Goal: Transaction & Acquisition: Book appointment/travel/reservation

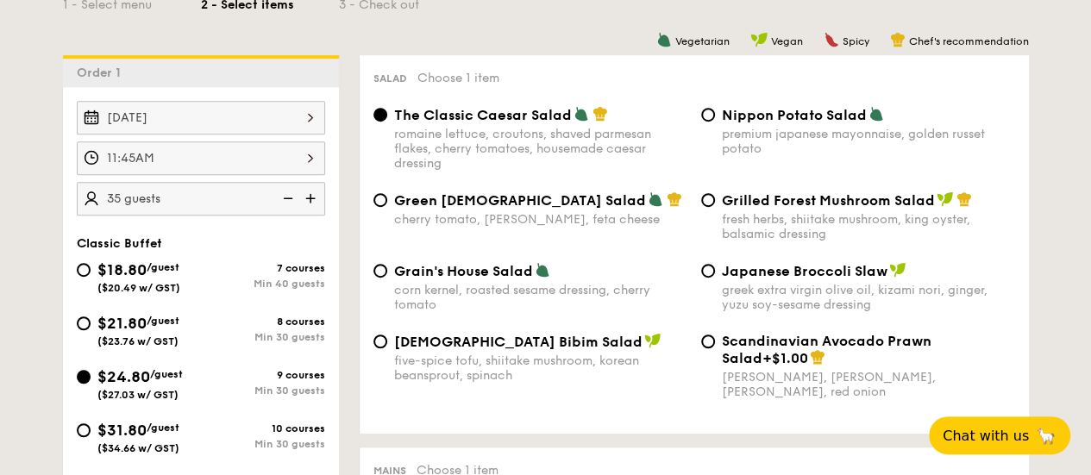
scroll to position [172, 0]
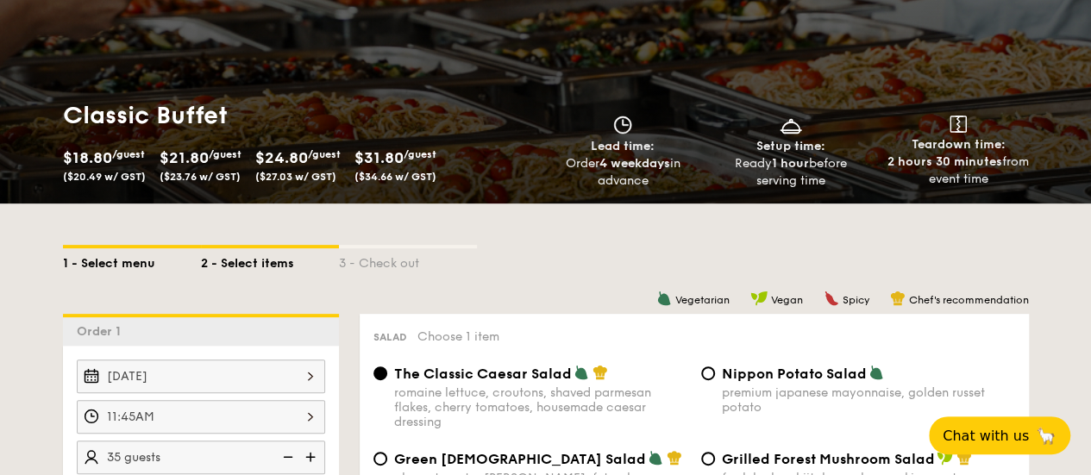
click at [95, 266] on div "1 - Select menu" at bounding box center [132, 260] width 138 height 24
select select
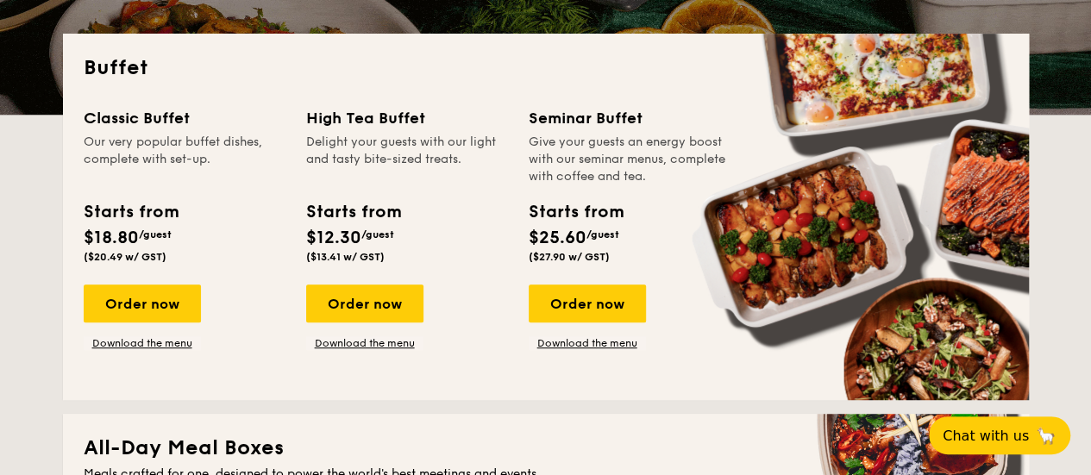
scroll to position [431, 0]
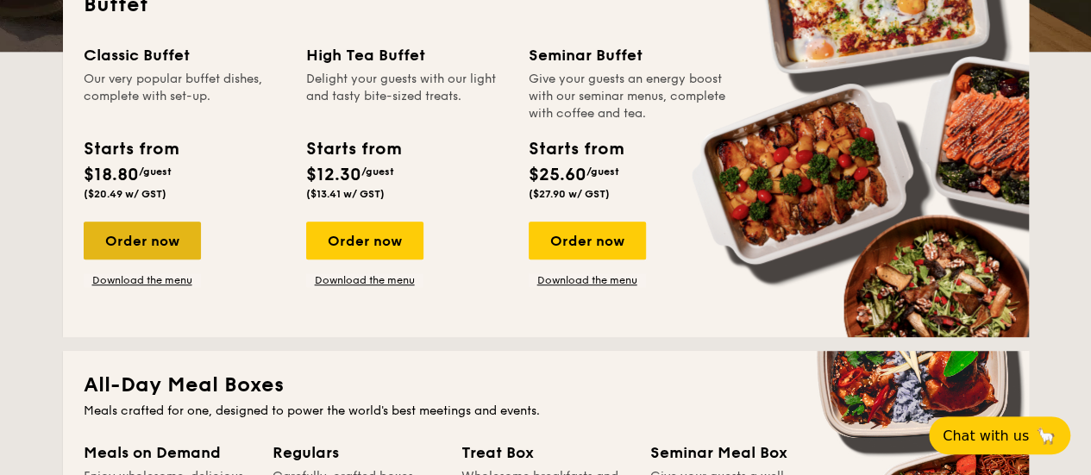
click at [182, 253] on div "Order now" at bounding box center [142, 241] width 117 height 38
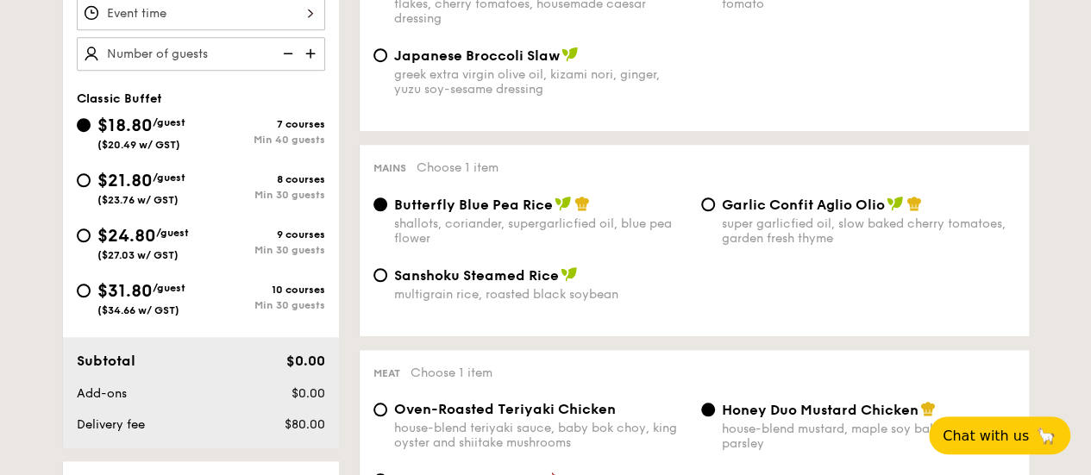
scroll to position [604, 0]
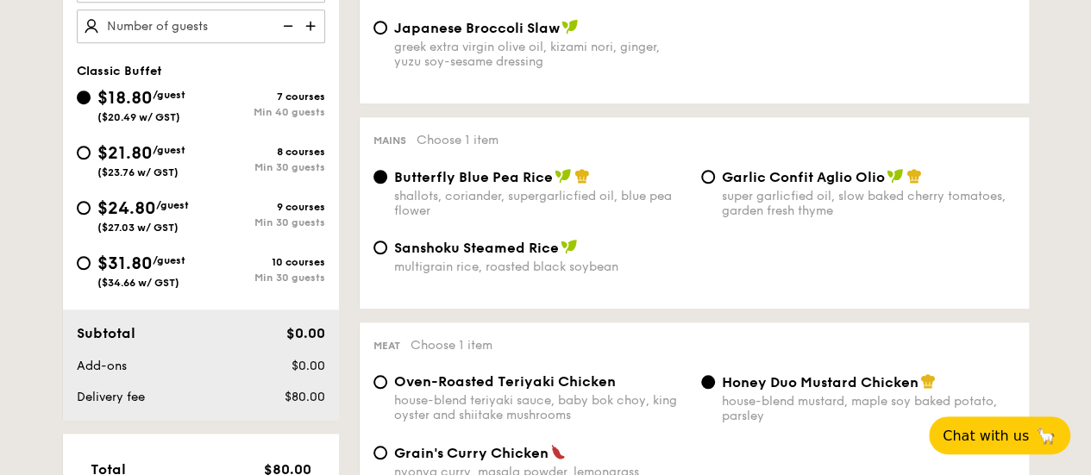
click at [143, 210] on span "$24.80" at bounding box center [126, 208] width 59 height 21
click at [91, 210] on input "$24.80 /guest ($27.03 w/ GST) 9 courses Min 30 guests" at bounding box center [84, 208] width 14 height 14
radio input "true"
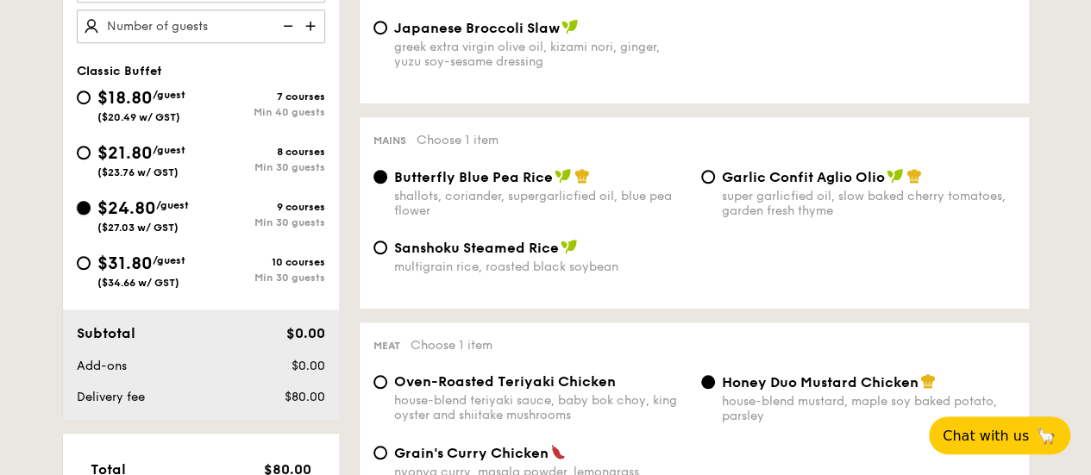
radio input "true"
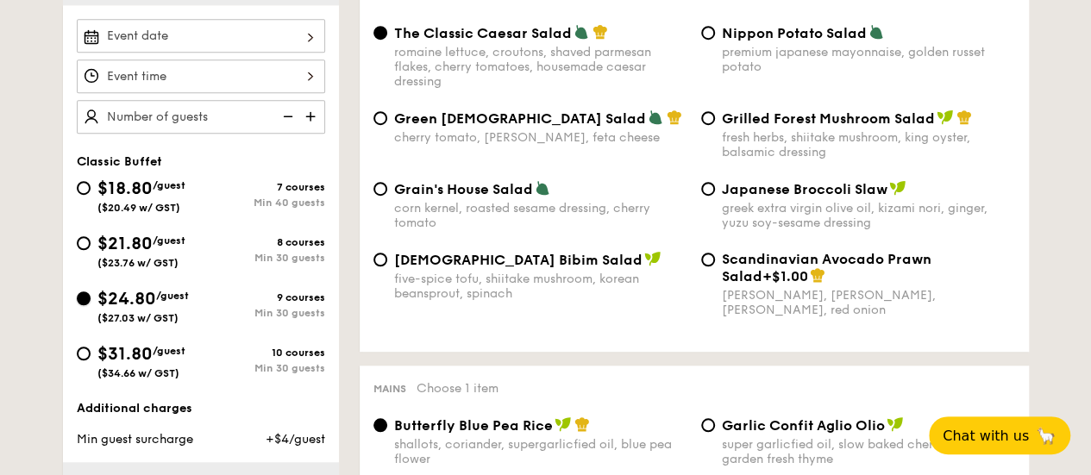
scroll to position [431, 0]
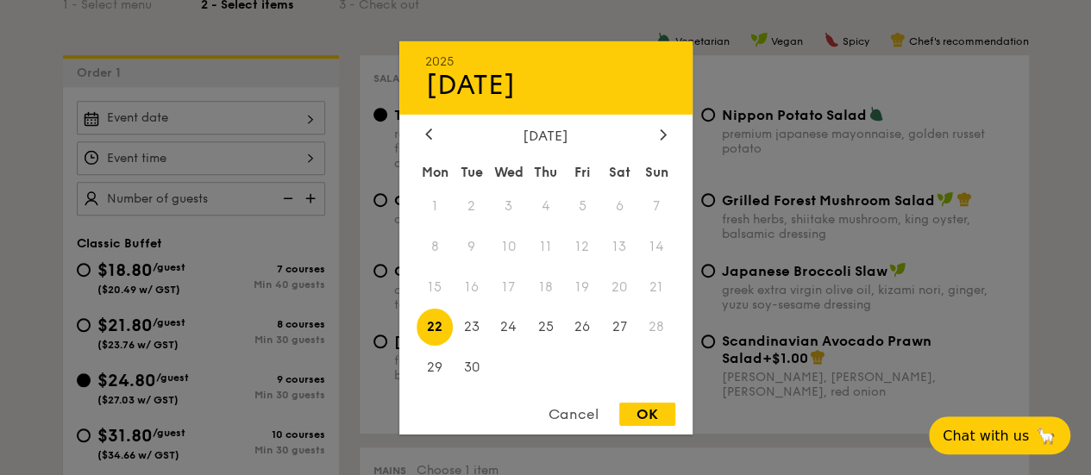
click at [255, 103] on div "2025 Sep [DATE] Tue Wed Thu Fri Sat Sun 1 2 3 4 5 6 7 8 9 10 11 12 13 14 15 16 …" at bounding box center [201, 118] width 248 height 34
click at [655, 127] on div at bounding box center [663, 135] width 16 height 16
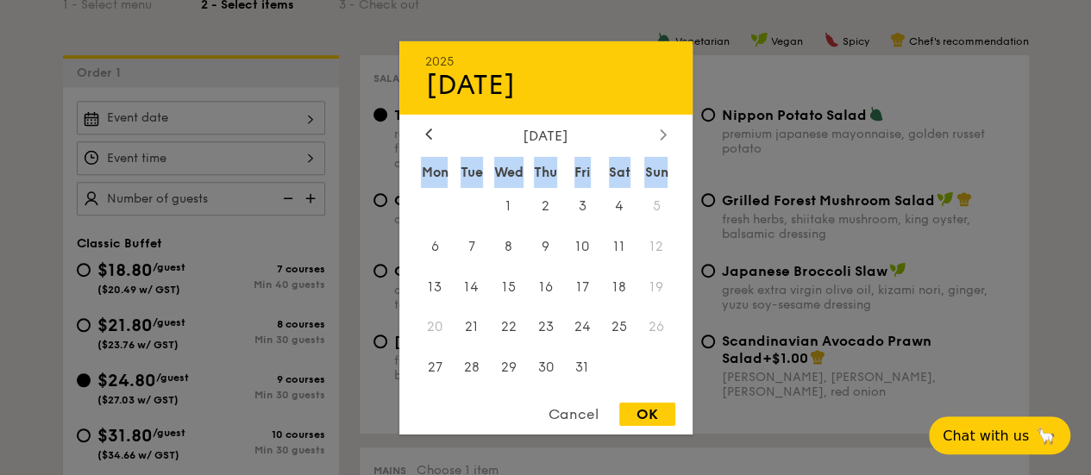
click at [655, 127] on div at bounding box center [663, 135] width 16 height 16
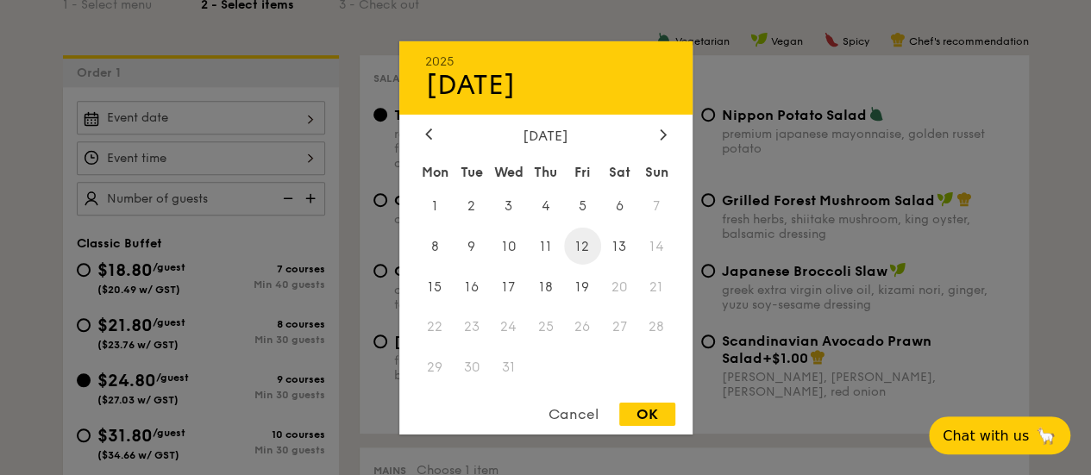
click at [583, 251] on span "12" at bounding box center [582, 246] width 37 height 37
click at [662, 423] on div "OK" at bounding box center [647, 414] width 56 height 23
type input "[DATE]"
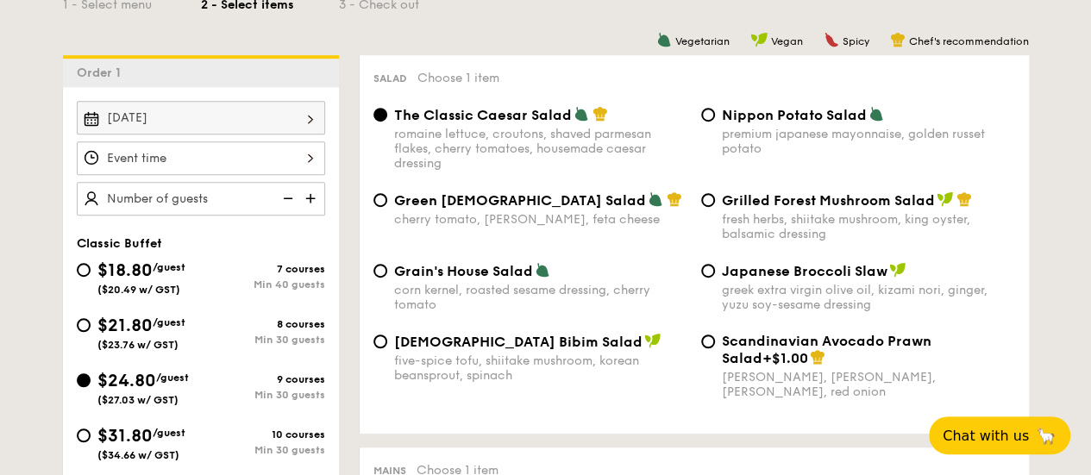
click at [269, 156] on div at bounding box center [201, 158] width 248 height 34
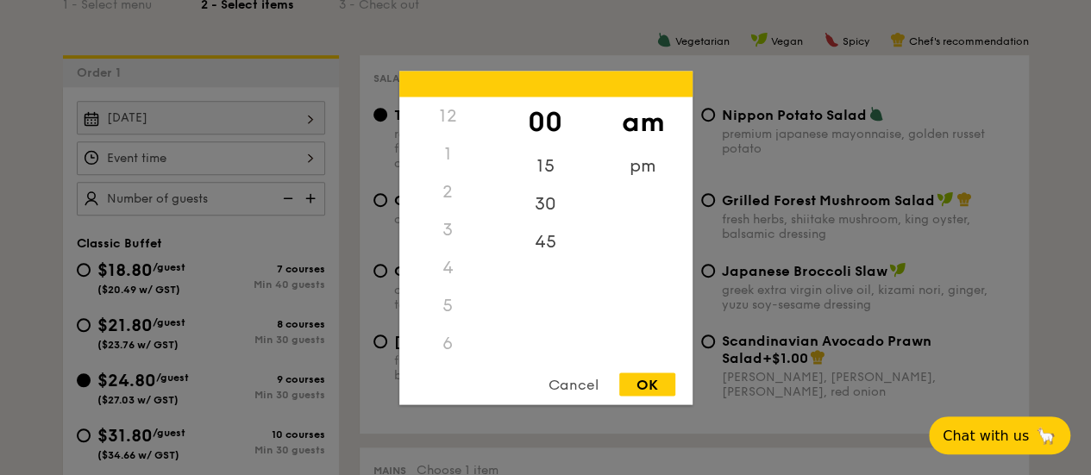
scroll to position [204, 0]
click at [533, 164] on div "15" at bounding box center [545, 172] width 97 height 50
click at [651, 385] on div "OK" at bounding box center [647, 384] width 56 height 23
type input "11:15AM"
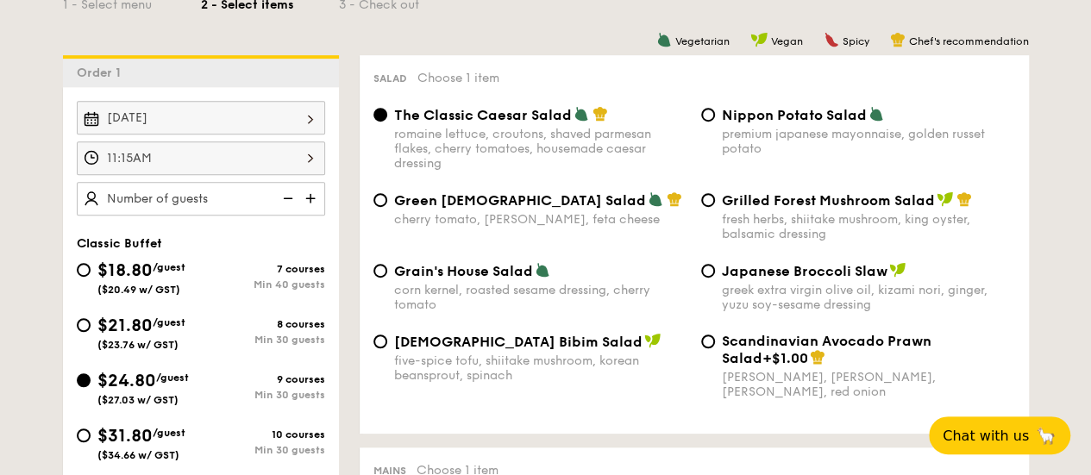
click at [310, 191] on img at bounding box center [312, 198] width 26 height 33
type input "30 guests"
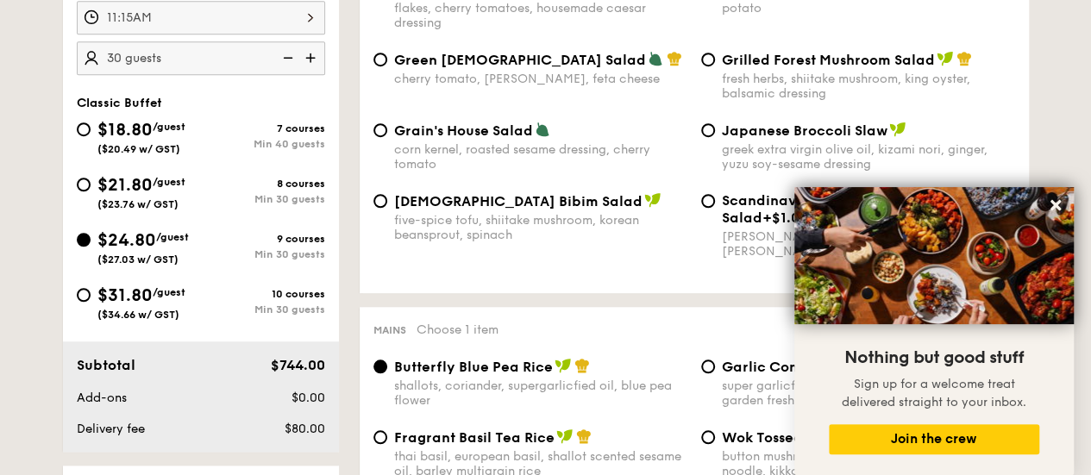
scroll to position [690, 0]
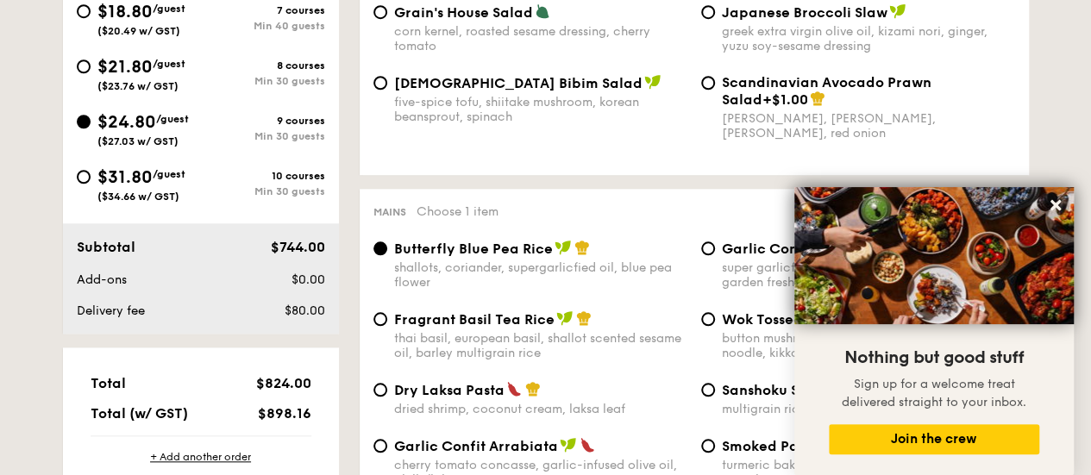
click at [124, 177] on span "$31.80" at bounding box center [124, 177] width 55 height 21
click at [91, 177] on input "$31.80 /guest ($34.66 w/ GST) 10 courses Min 30 guests" at bounding box center [84, 177] width 14 height 14
radio input "true"
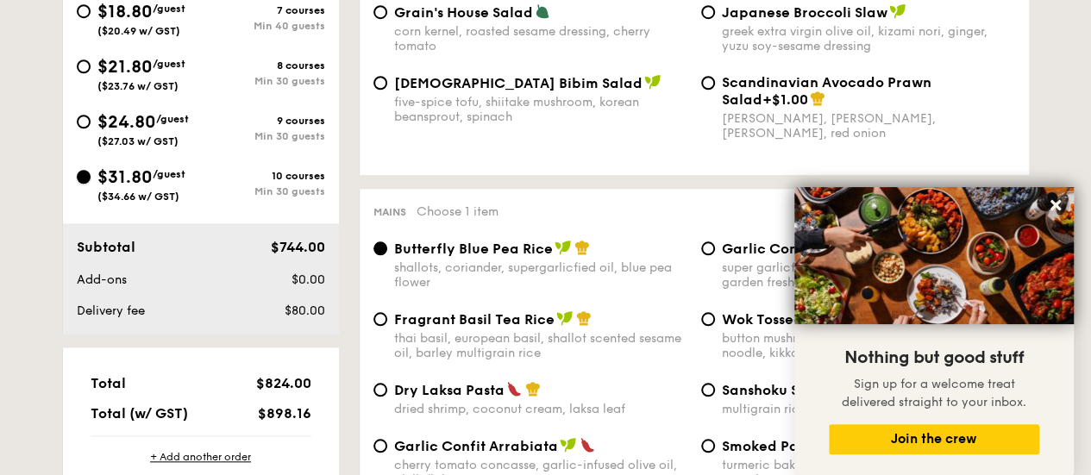
radio input "true"
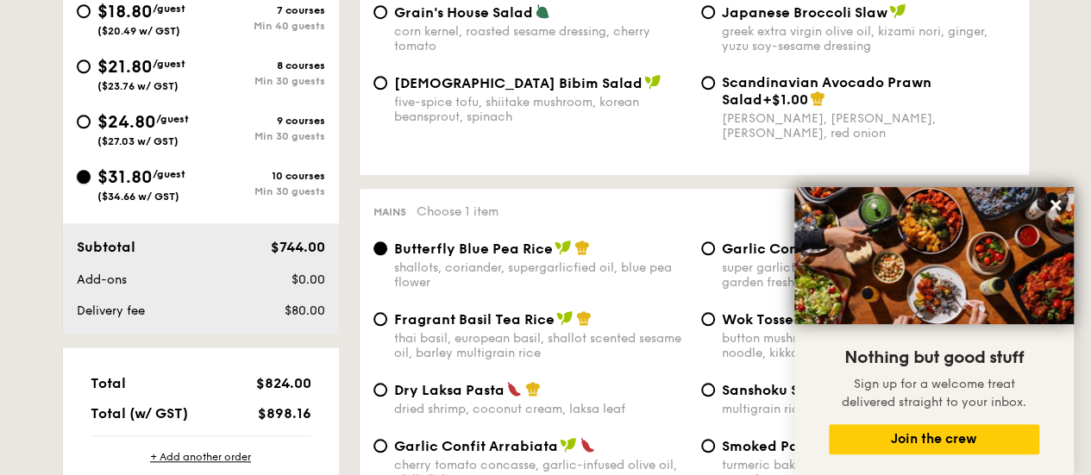
radio input "true"
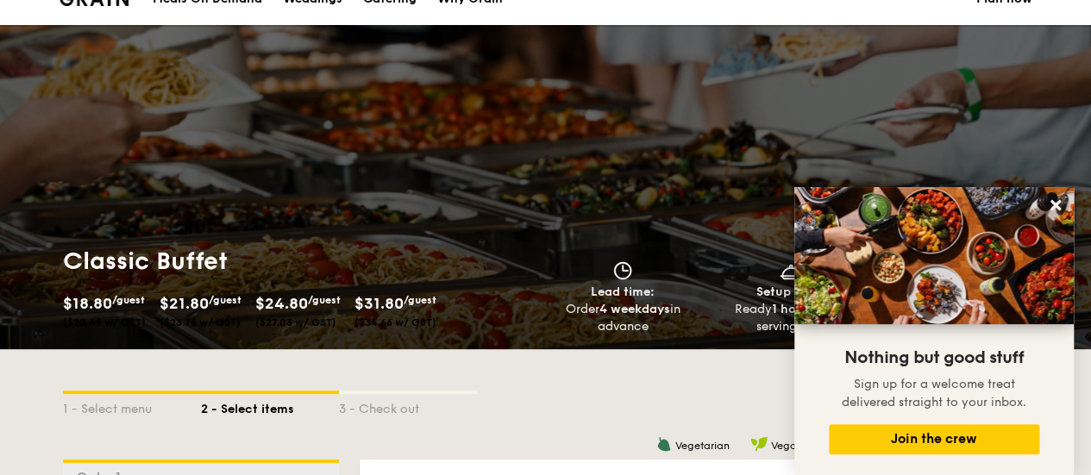
scroll to position [0, 0]
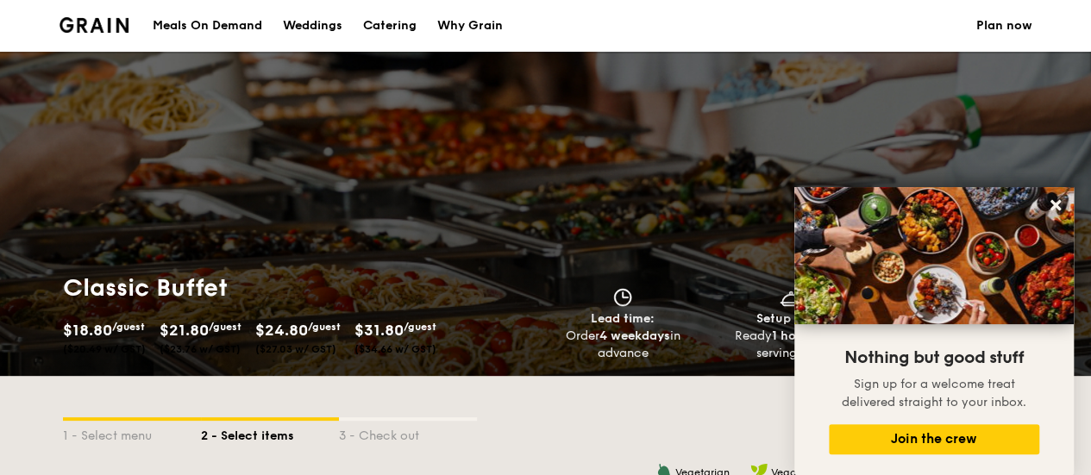
click at [114, 35] on li at bounding box center [102, 26] width 84 height 52
click at [116, 20] on img at bounding box center [95, 25] width 70 height 16
